Goal: Use online tool/utility: Utilize a website feature to perform a specific function

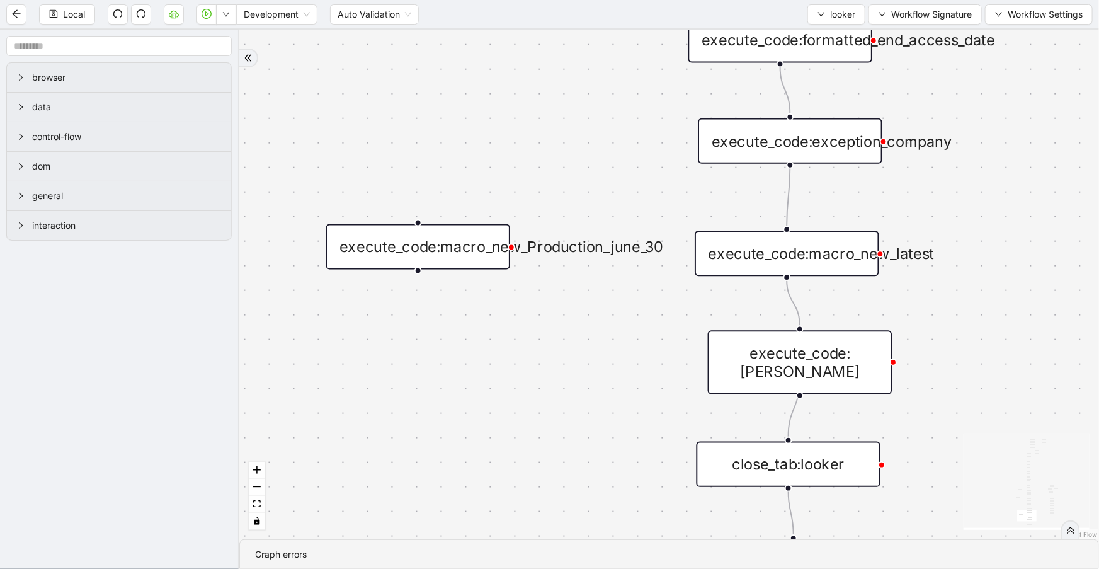
click at [476, 237] on div "execute_code:macro_new_Production_june_30" at bounding box center [418, 246] width 185 height 45
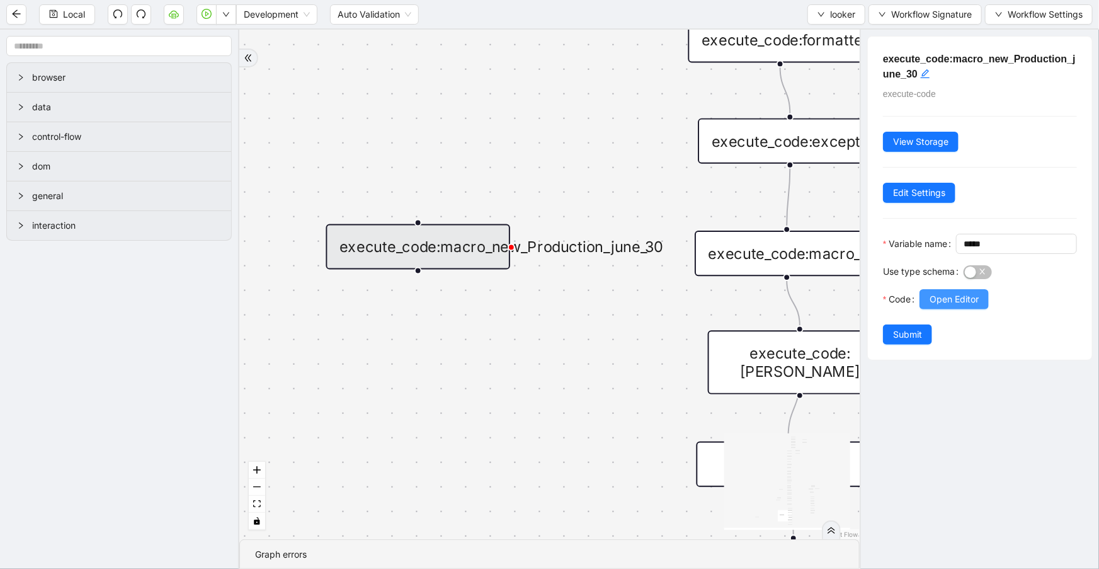
click at [956, 306] on span "Open Editor" at bounding box center [953, 299] width 49 height 14
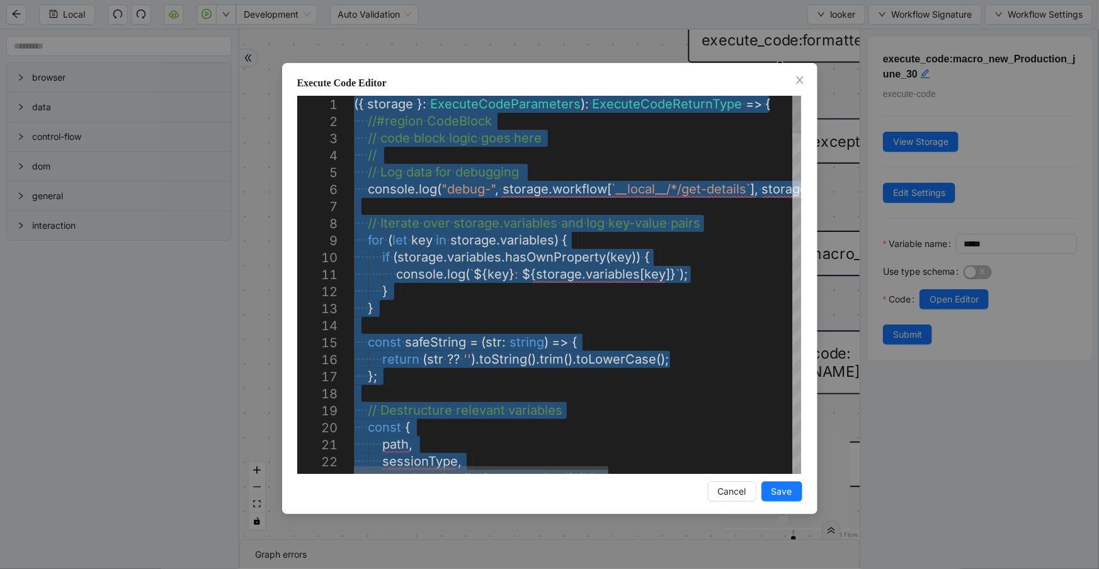
type textarea "**********"
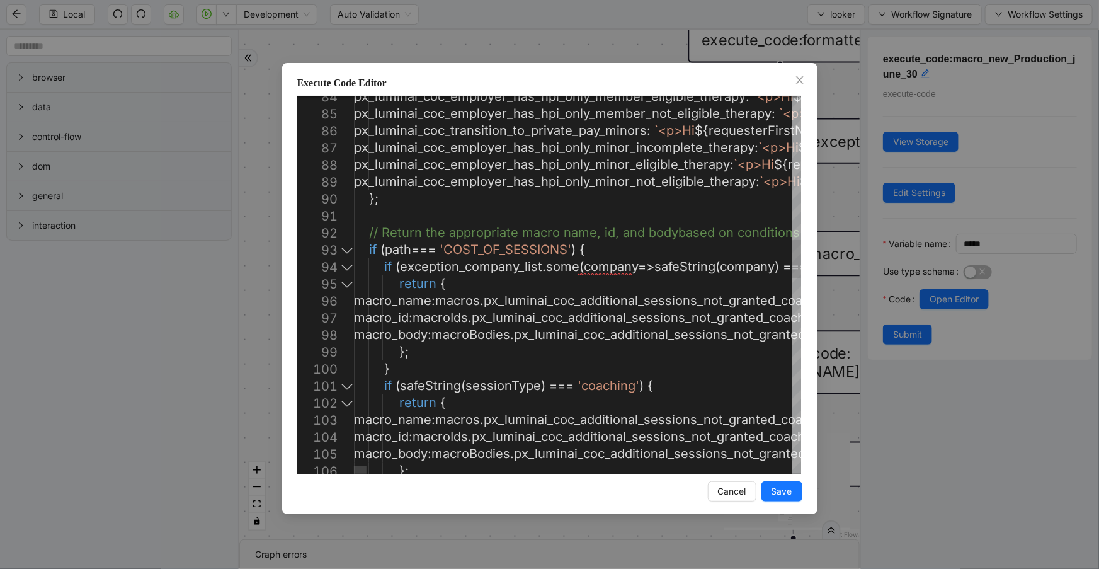
click at [350, 253] on div at bounding box center [347, 249] width 16 height 17
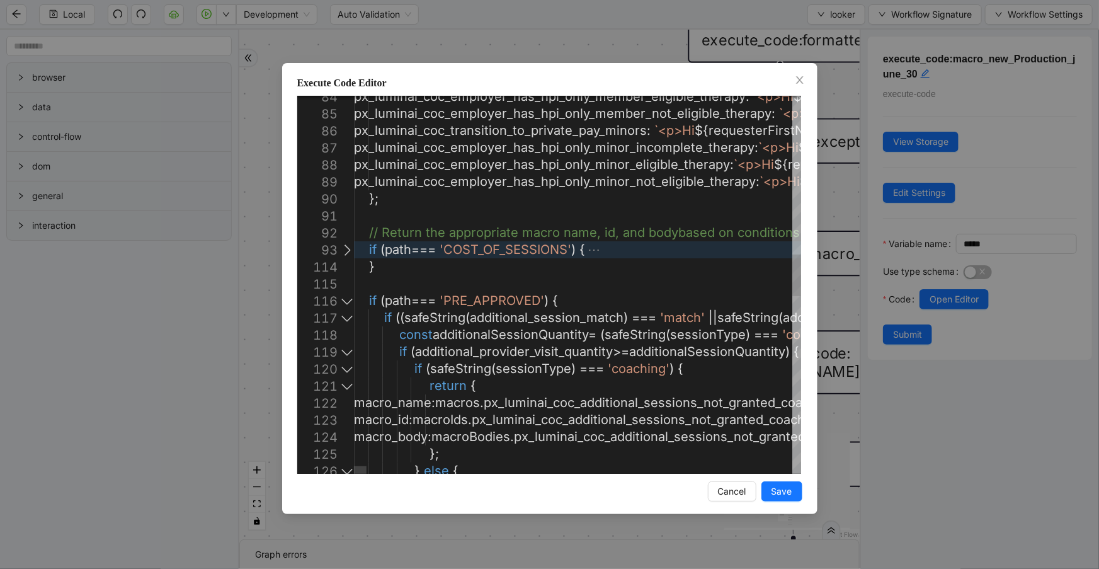
click at [346, 302] on div at bounding box center [347, 300] width 16 height 17
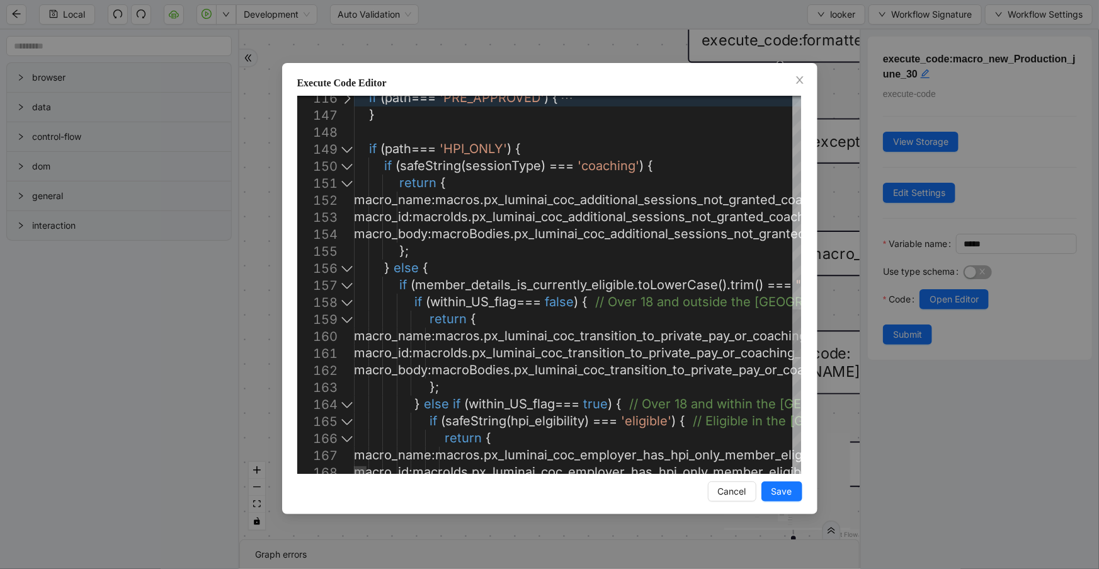
click at [344, 167] on div at bounding box center [347, 165] width 16 height 17
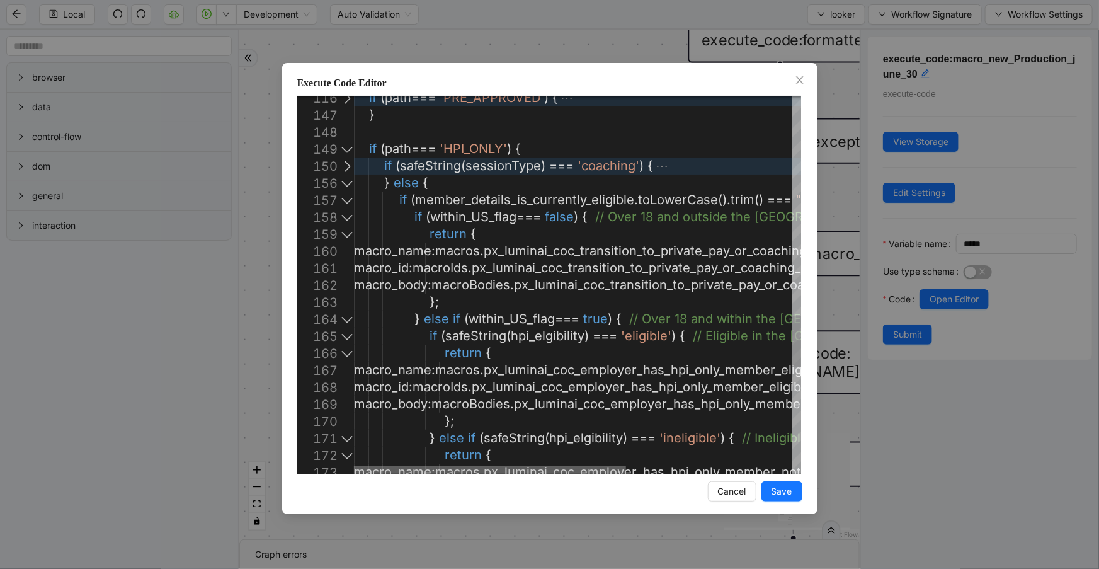
click at [378, 466] on div at bounding box center [490, 470] width 272 height 8
click at [349, 217] on div at bounding box center [347, 216] width 16 height 17
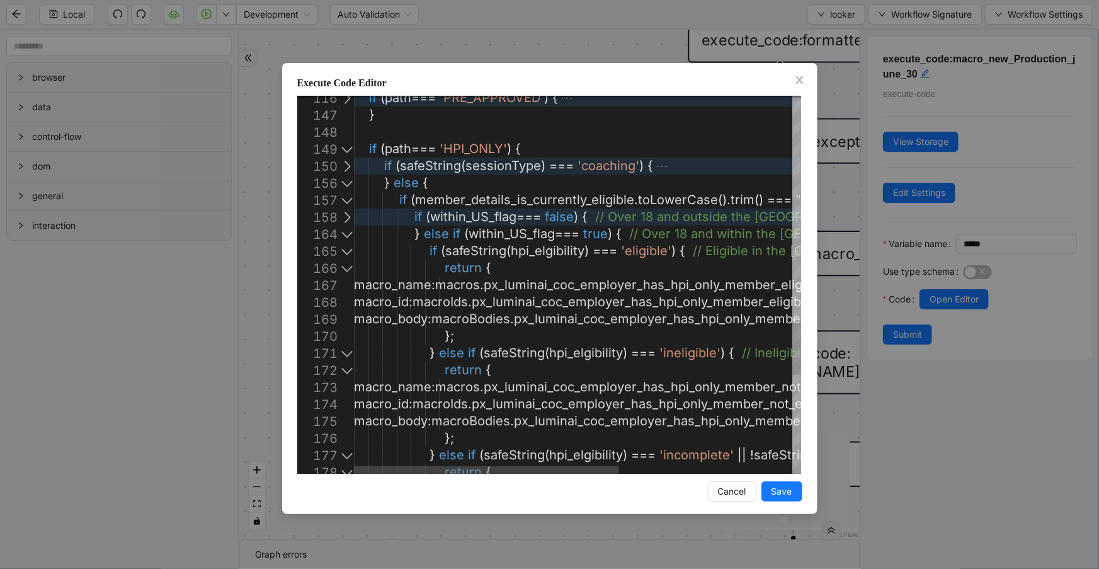
click at [349, 217] on div at bounding box center [347, 216] width 16 height 17
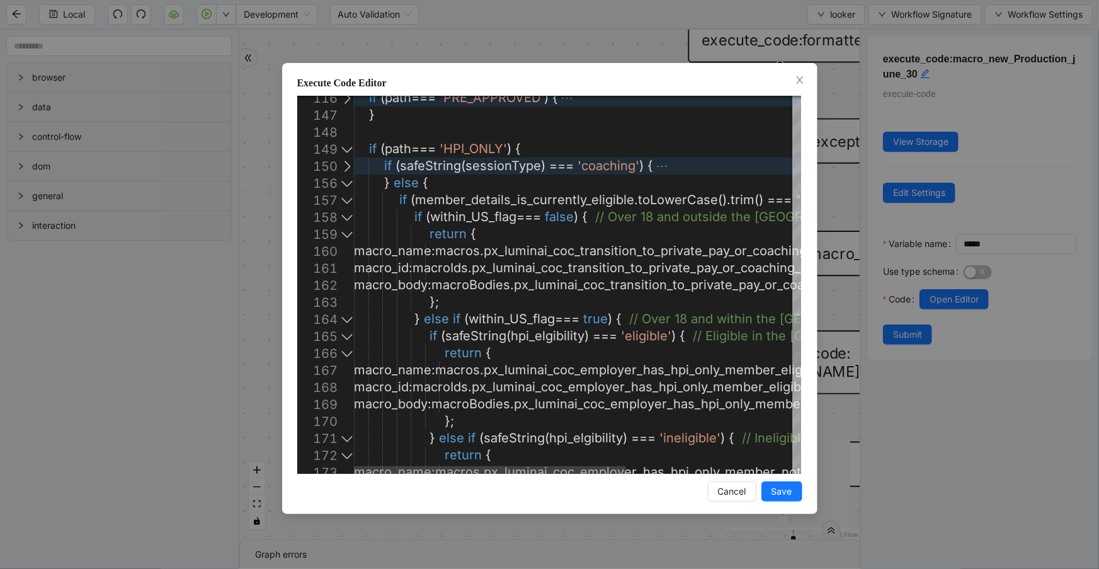
click at [349, 217] on div at bounding box center [347, 216] width 16 height 17
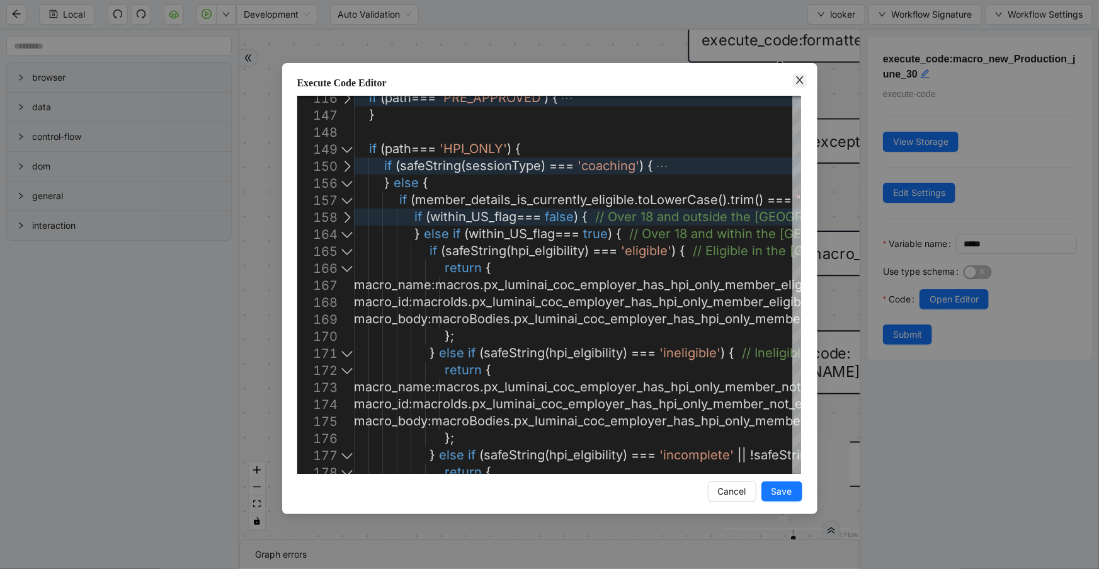
click at [805, 82] on span "Close" at bounding box center [800, 81] width 14 height 14
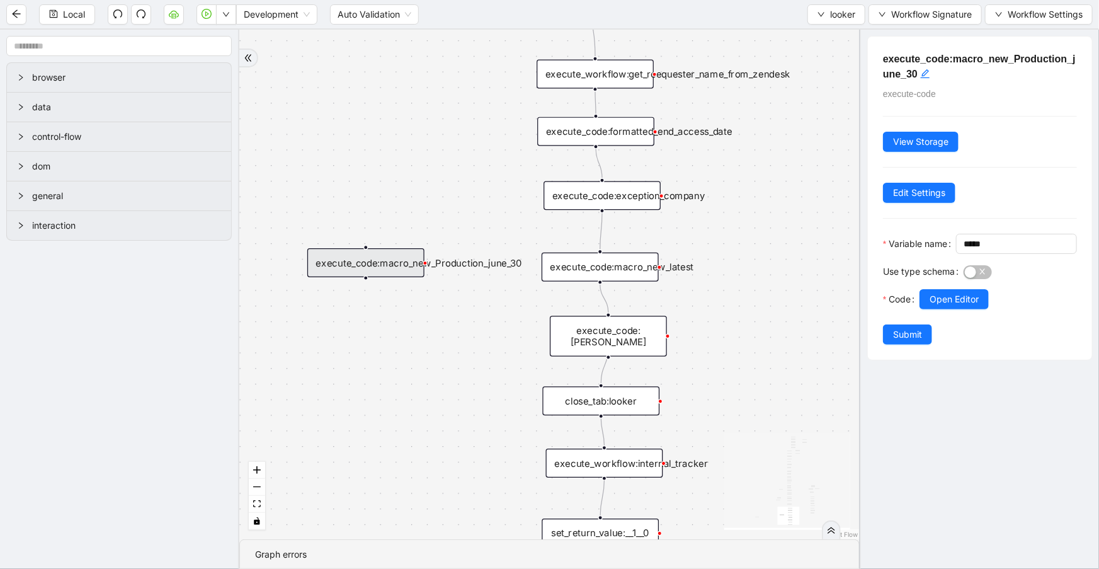
drag, startPoint x: 418, startPoint y: 335, endPoint x: 404, endPoint y: 332, distance: 14.8
click at [404, 332] on div "fallback is_same_visits 3e13ccc2_230e_41ff_b0ca_9cb496d9165b fallback onError o…" at bounding box center [549, 284] width 620 height 509
click at [637, 275] on div "execute_code:macro_new_latest" at bounding box center [593, 265] width 117 height 29
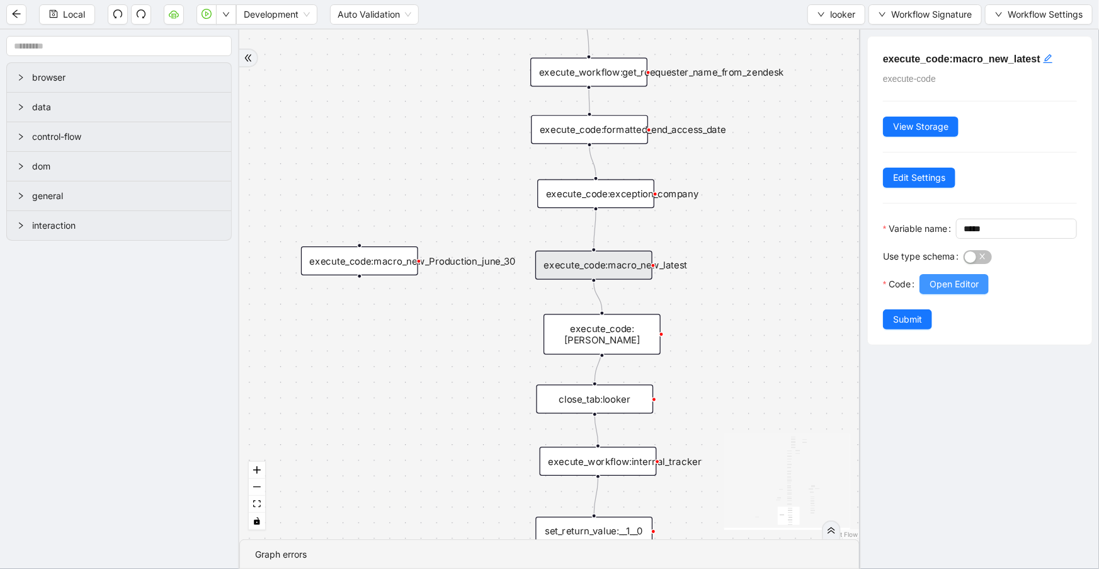
click at [949, 291] on span "Open Editor" at bounding box center [953, 284] width 49 height 14
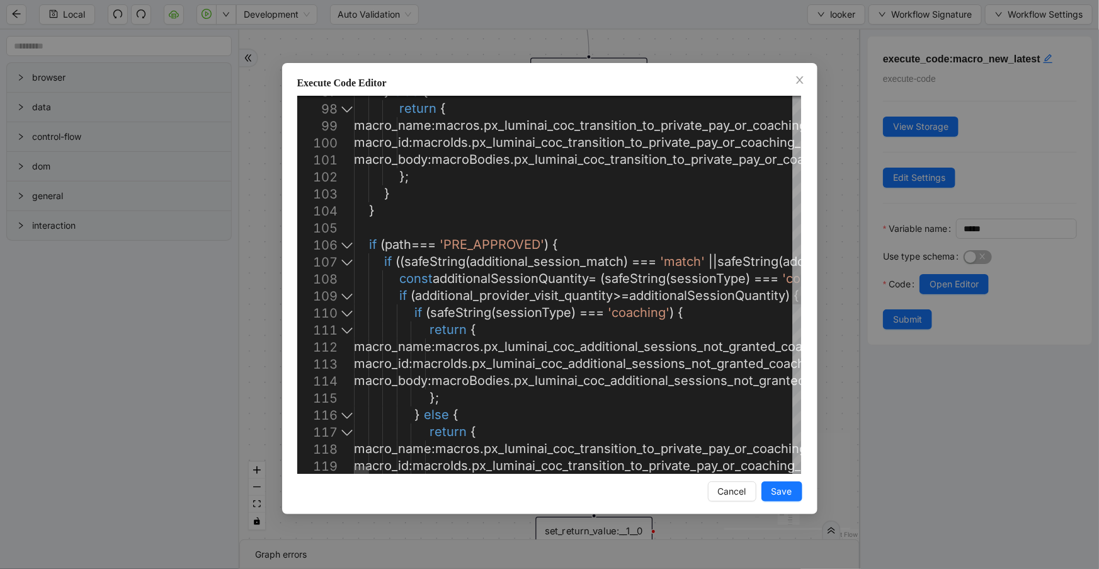
click at [351, 244] on div at bounding box center [347, 244] width 16 height 17
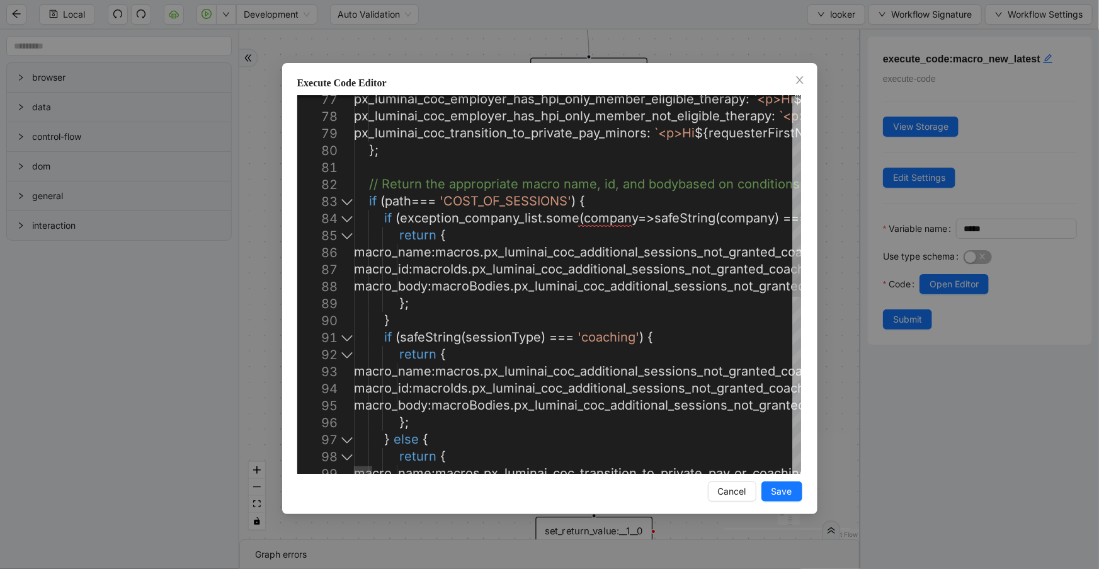
click at [343, 203] on div at bounding box center [347, 201] width 16 height 17
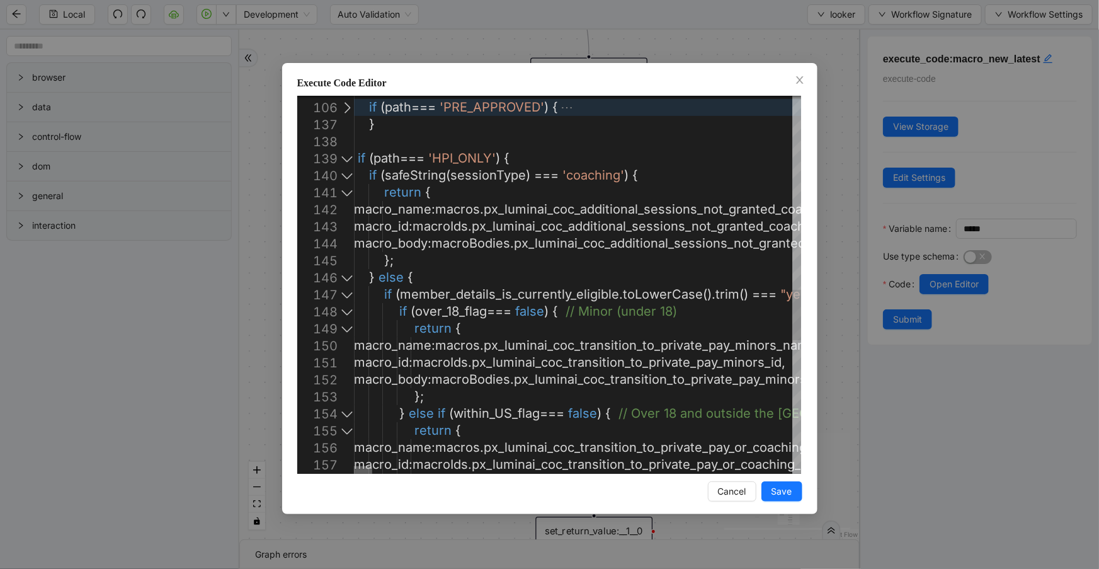
click at [354, 468] on div at bounding box center [363, 470] width 18 height 8
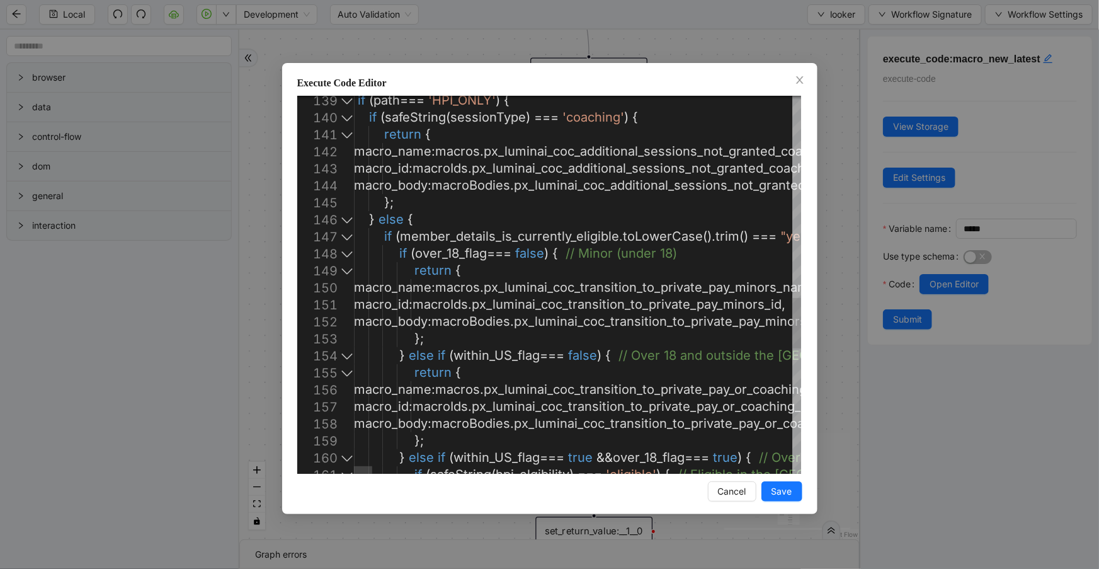
click at [348, 253] on div at bounding box center [347, 253] width 16 height 17
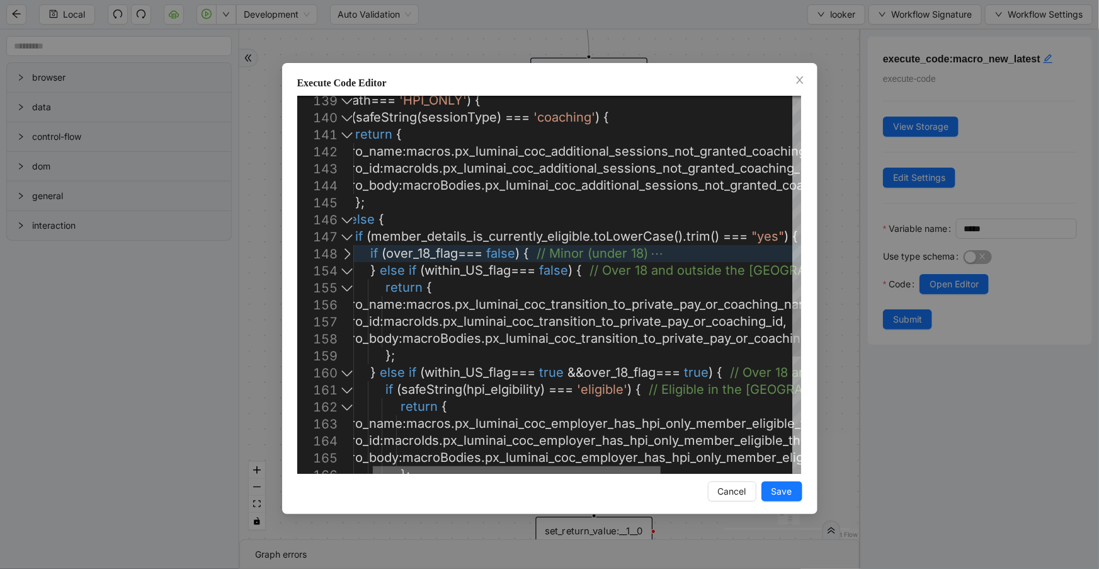
click at [375, 474] on div at bounding box center [517, 470] width 288 height 8
click at [347, 273] on div at bounding box center [347, 270] width 16 height 17
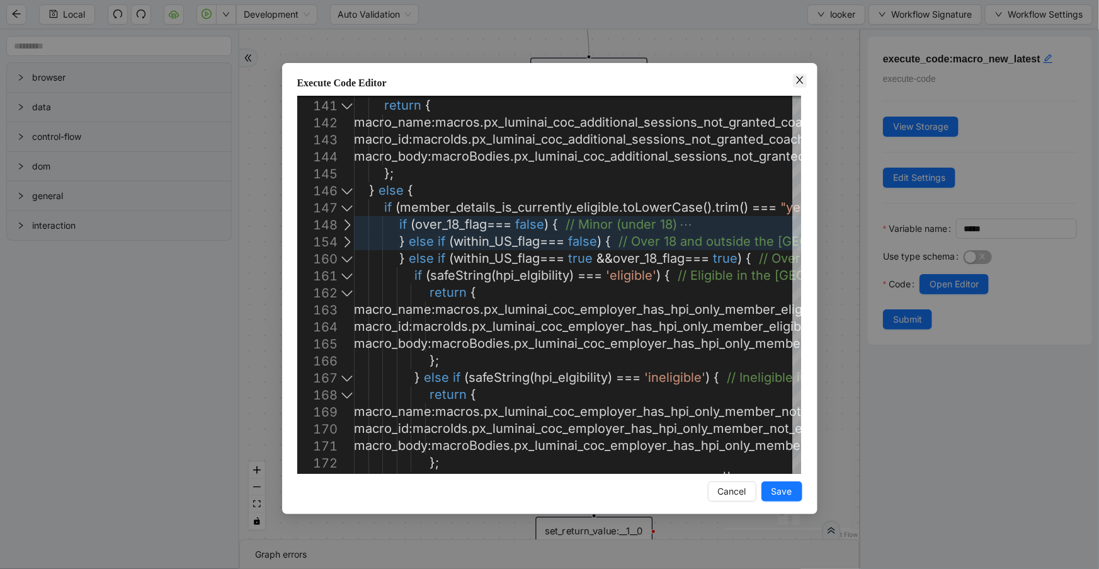
click at [800, 83] on icon "close" at bounding box center [800, 80] width 10 height 10
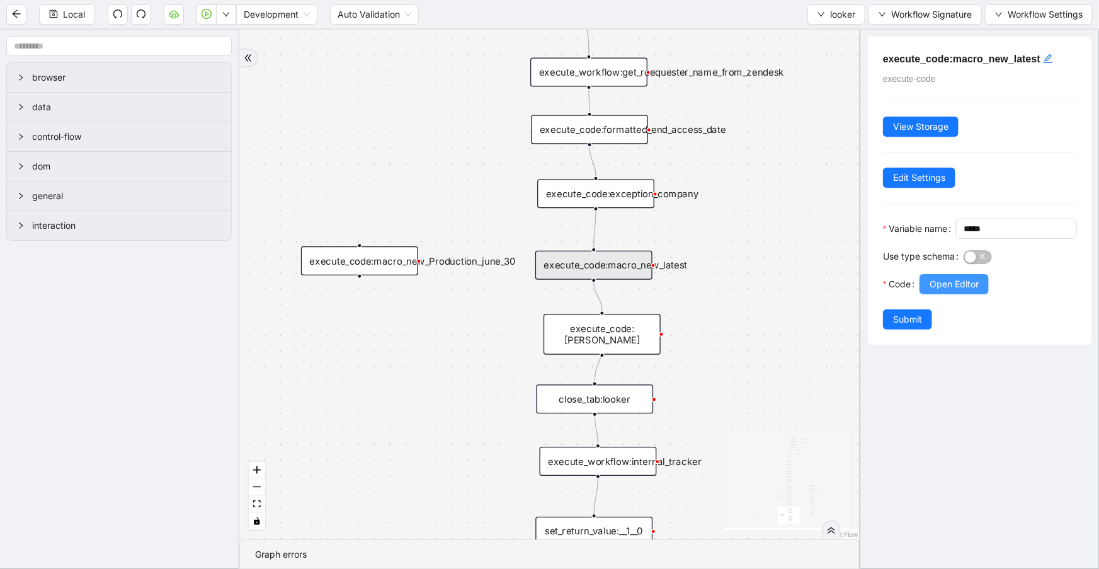
click at [957, 291] on span "Open Editor" at bounding box center [953, 284] width 49 height 14
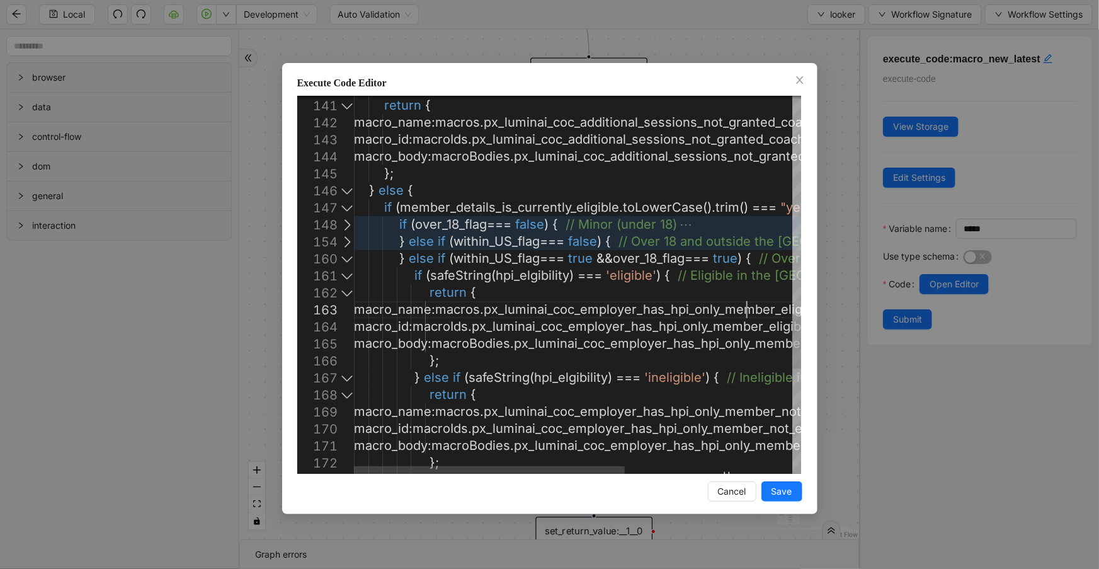
type textarea "**********"
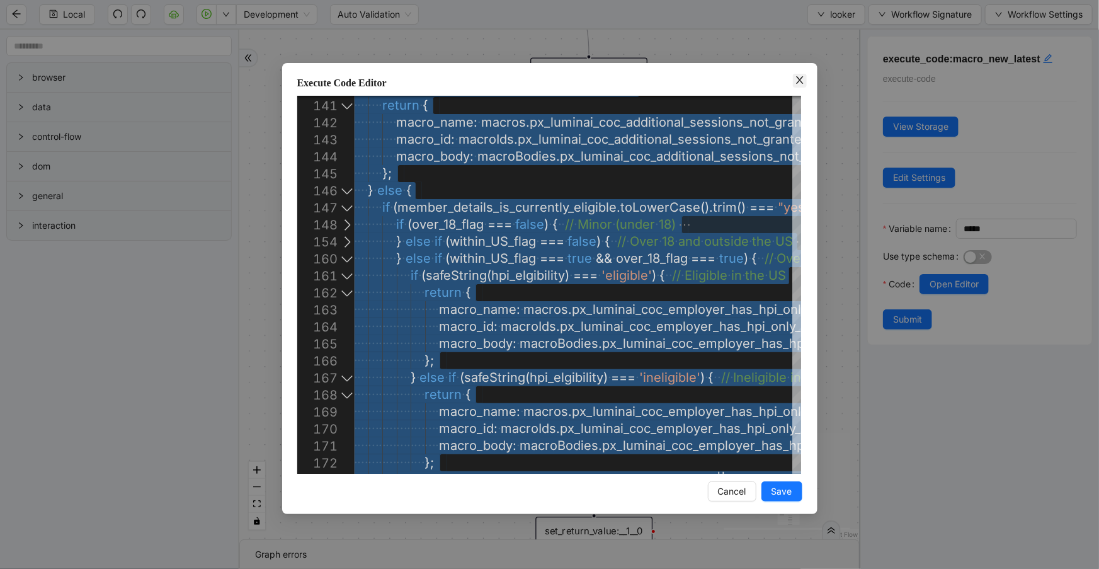
click at [799, 81] on icon "close" at bounding box center [799, 80] width 7 height 8
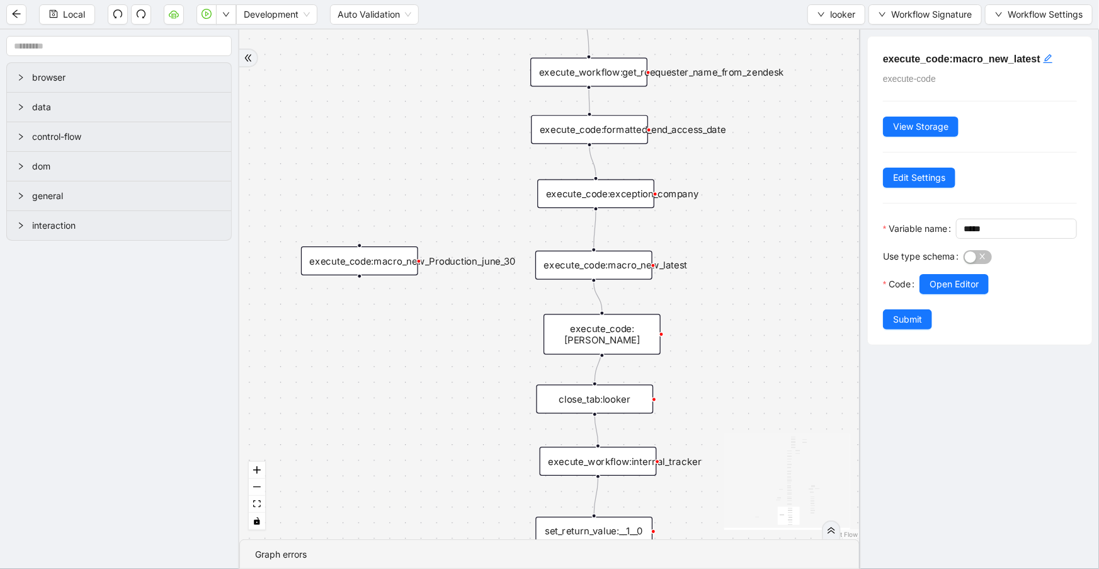
click at [374, 264] on div "execute_code:macro_new_Production_june_30" at bounding box center [359, 260] width 117 height 29
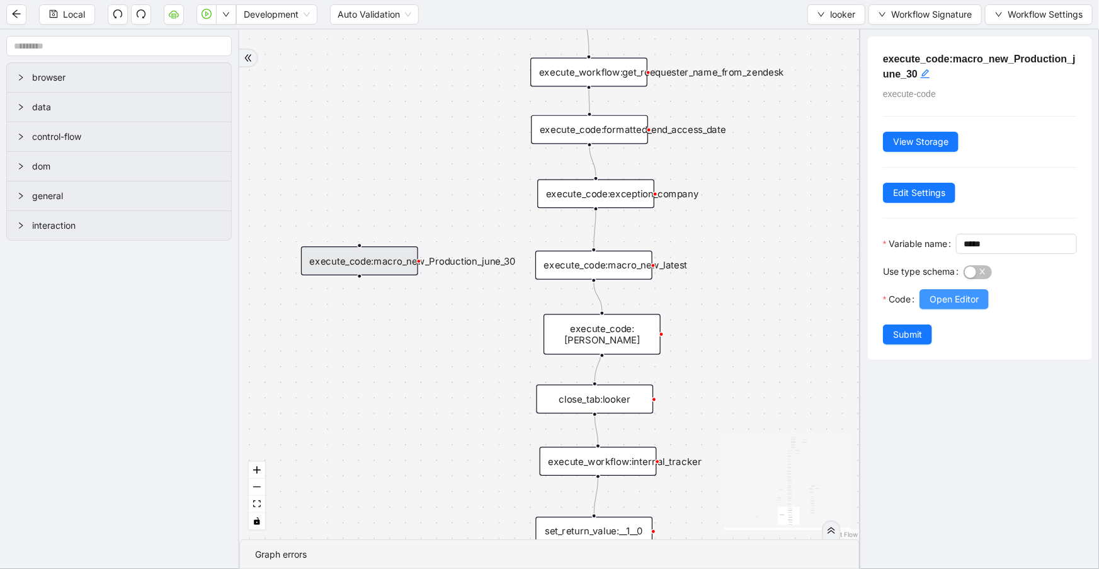
click at [939, 306] on span "Open Editor" at bounding box center [953, 299] width 49 height 14
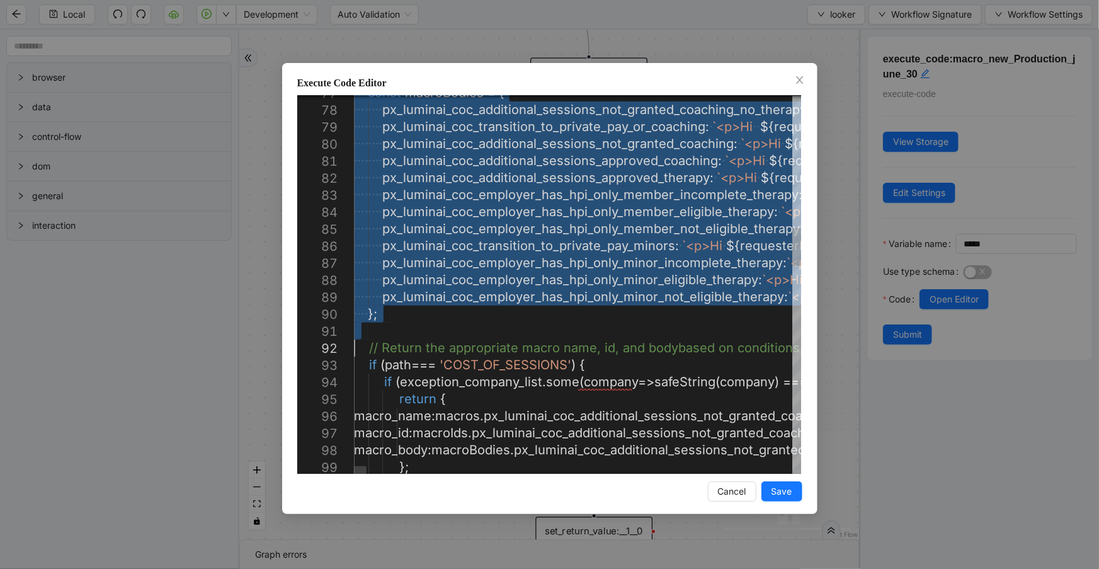
type textarea "**********"
drag, startPoint x: 360, startPoint y: 318, endPoint x: 515, endPoint y: 326, distance: 155.8
